Goal: Task Accomplishment & Management: Manage account settings

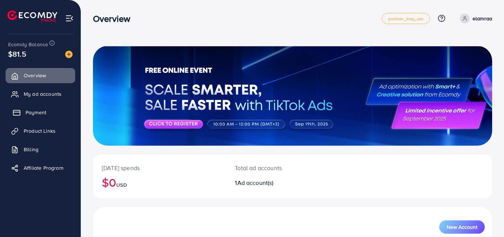
click at [19, 111] on icon at bounding box center [16, 112] width 7 height 7
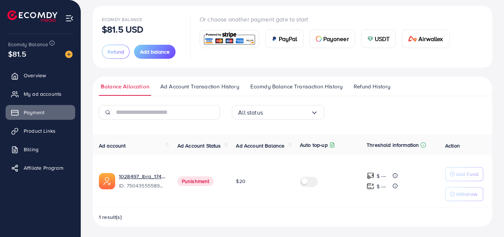
scroll to position [41, 0]
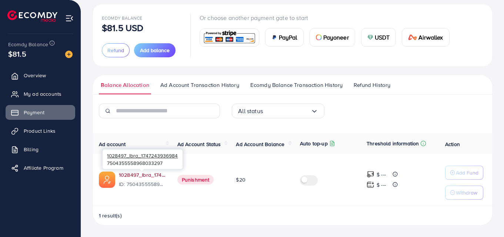
click at [137, 176] on link "1028497_Ibra_1747243936984" at bounding box center [142, 175] width 47 height 7
click at [140, 179] on link "1028497_Ibra_1747243936984" at bounding box center [142, 175] width 47 height 7
